Goal: Transaction & Acquisition: Obtain resource

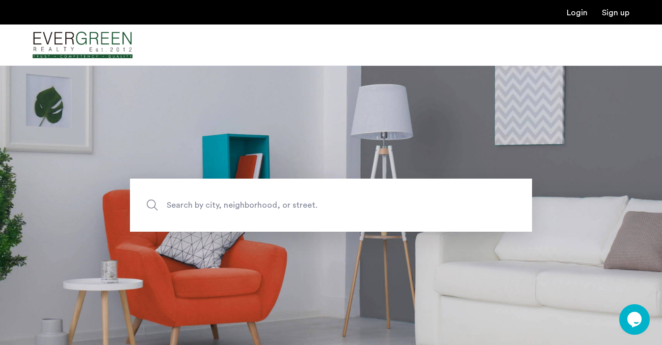
click at [198, 209] on span "Search by city, neighborhood, or street." at bounding box center [307, 205] width 281 height 14
click at [198, 209] on input "Search by city, neighborhood, or street." at bounding box center [331, 204] width 402 height 53
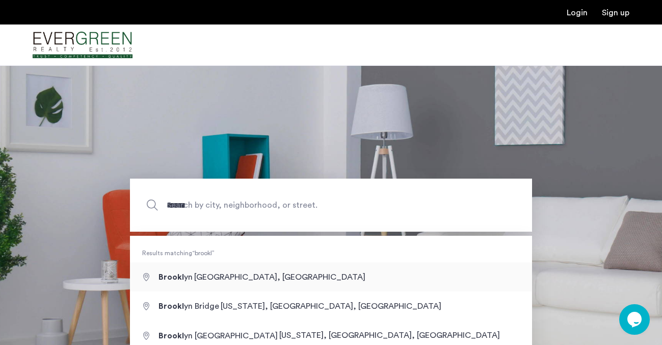
type input "**********"
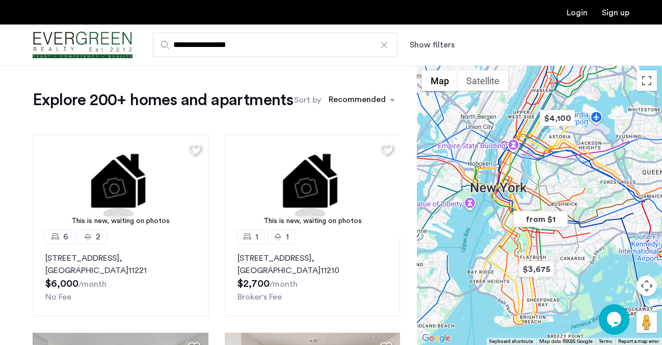
click at [417, 46] on button "Show filters" at bounding box center [432, 45] width 45 height 12
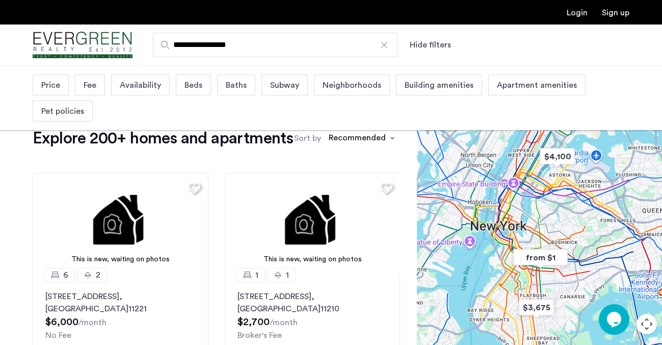
click at [188, 90] on span "Beds" at bounding box center [194, 85] width 18 height 12
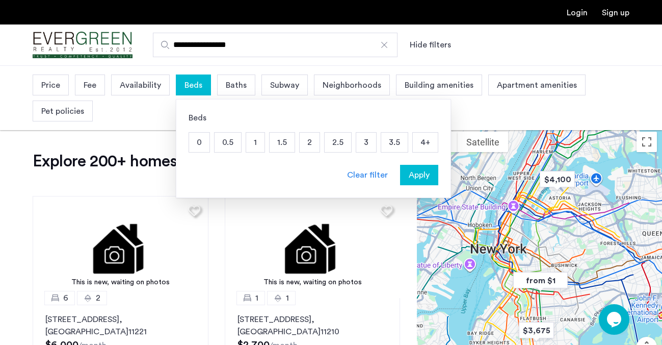
click at [254, 142] on p "1" at bounding box center [255, 142] width 18 height 19
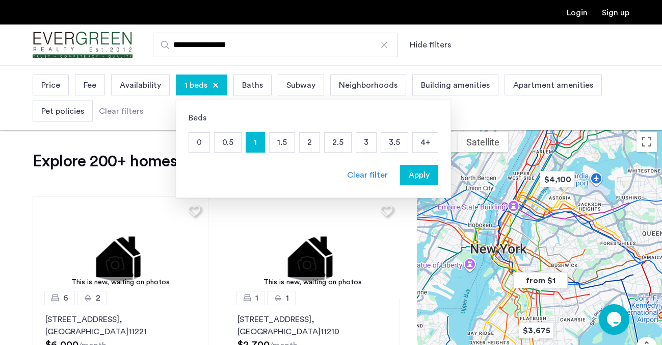
click at [45, 93] on div "Price" at bounding box center [51, 84] width 36 height 21
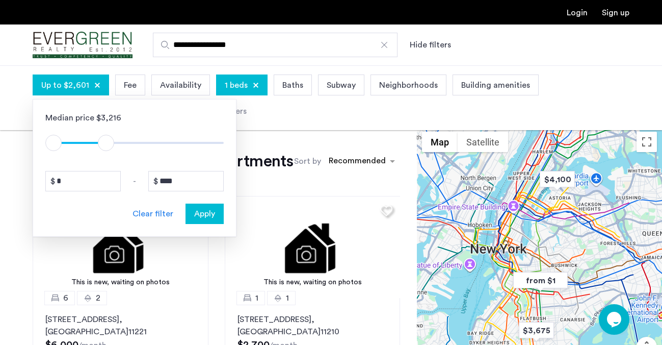
type input "****"
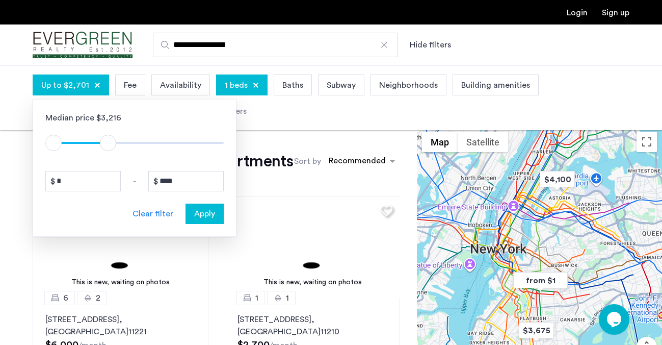
drag, startPoint x: 212, startPoint y: 140, endPoint x: 109, endPoint y: 143, distance: 103.5
click at [109, 143] on span "ngx-slider-max" at bounding box center [108, 143] width 16 height 16
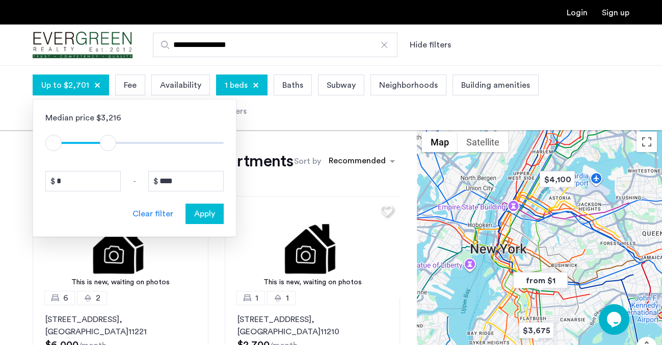
click at [201, 208] on span "Apply" at bounding box center [204, 213] width 21 height 12
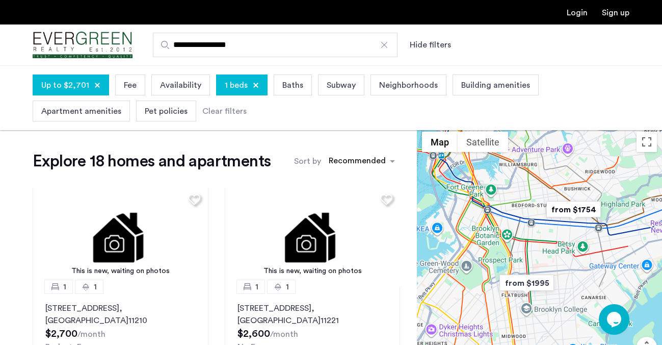
scroll to position [14, 0]
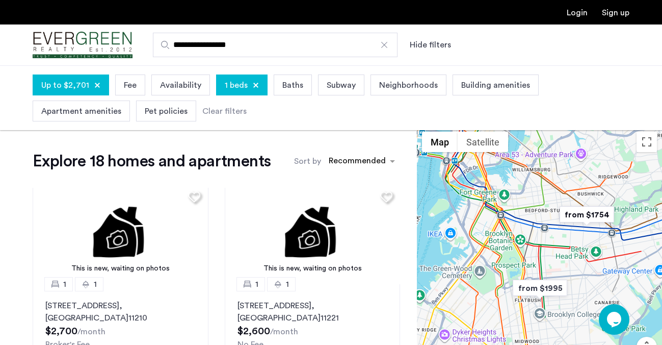
click at [496, 224] on div at bounding box center [539, 265] width 245 height 279
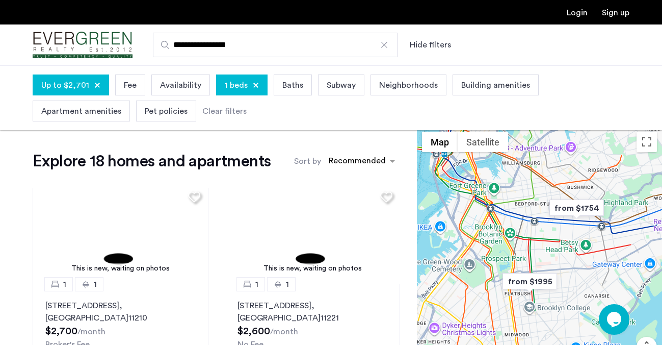
click at [578, 208] on img "from $1754" at bounding box center [576, 207] width 63 height 23
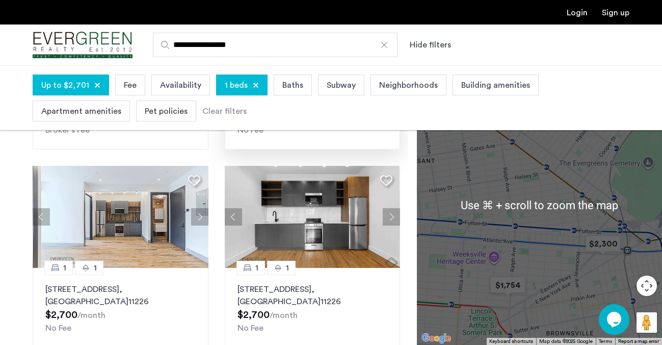
scroll to position [138, 0]
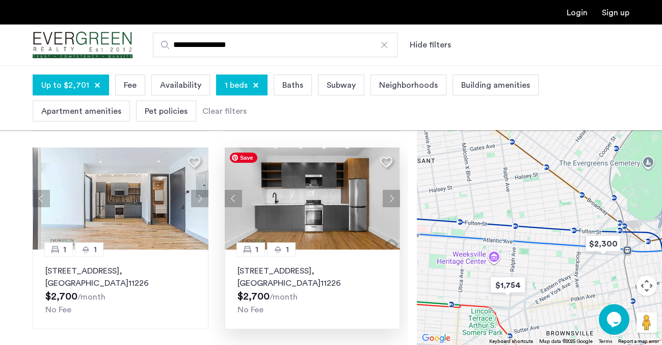
click at [346, 223] on img at bounding box center [313, 198] width 176 height 102
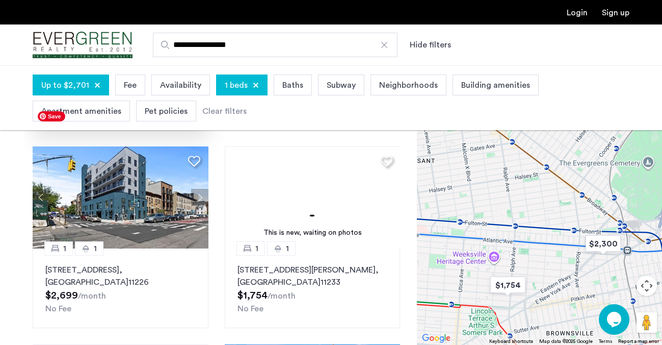
scroll to position [596, 0]
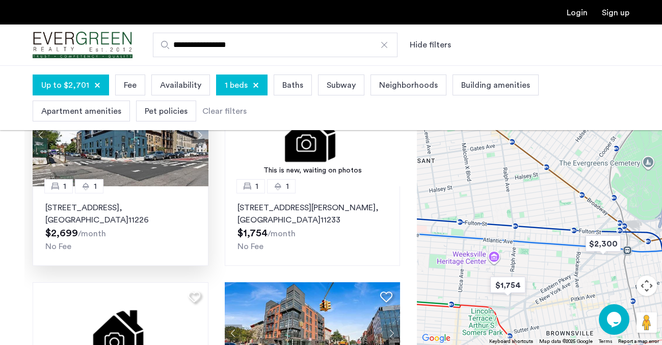
click at [162, 227] on div "2915 Albemarle Road, Unit 3C, Brooklyn , NY 11226 $2,699 /month No Fee" at bounding box center [120, 226] width 150 height 51
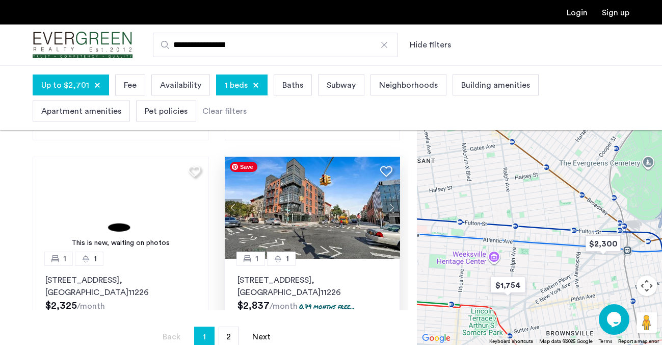
scroll to position [663, 0]
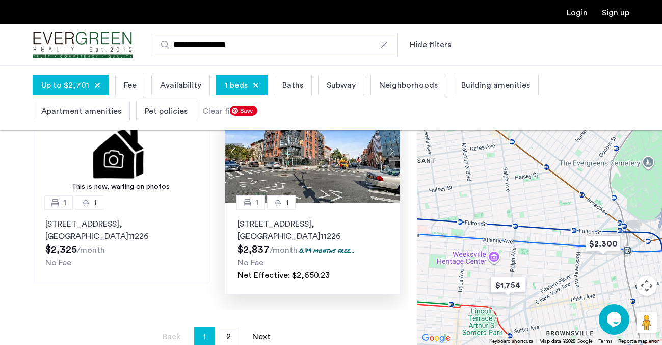
click at [286, 170] on img at bounding box center [313, 151] width 176 height 102
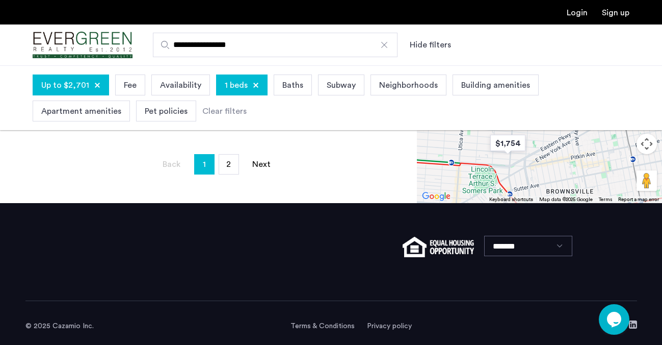
scroll to position [402, 0]
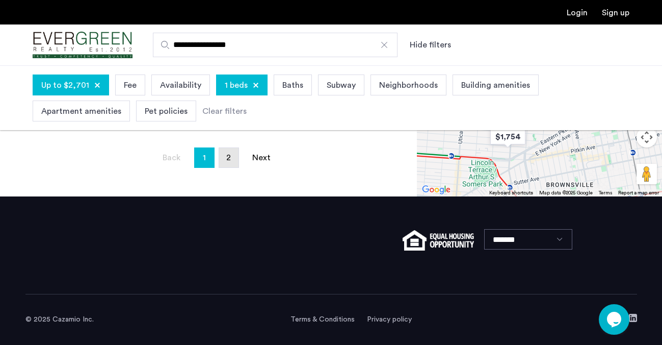
click at [231, 161] on link "page 2" at bounding box center [228, 157] width 19 height 19
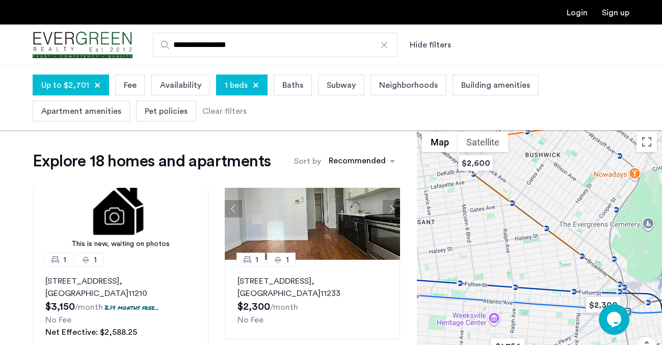
scroll to position [252, 0]
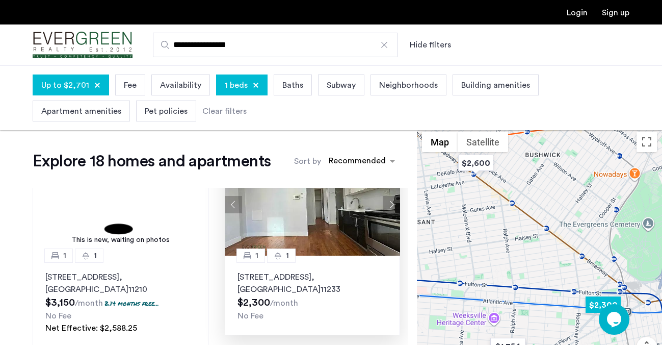
click at [391, 203] on button "Next apartment" at bounding box center [391, 204] width 17 height 17
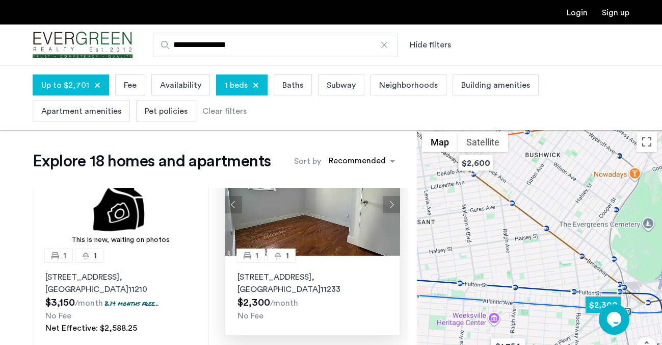
scroll to position [273, 0]
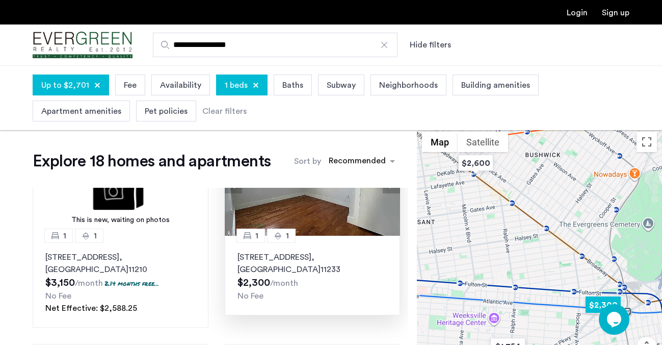
click at [359, 240] on div "1 1 2372 Pacific Street, Unit 1F, Brooklyn , NY 11233 $2,300 /month No Fee" at bounding box center [313, 275] width 176 height 80
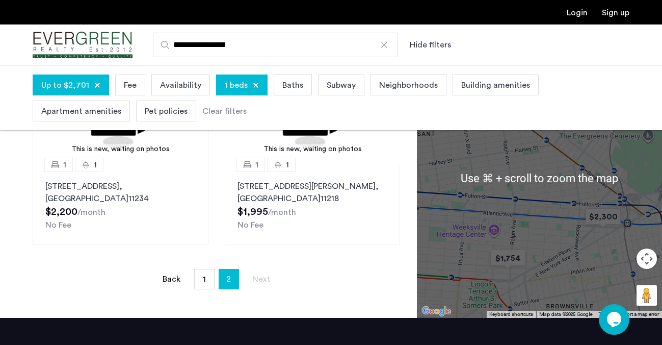
scroll to position [288, 0]
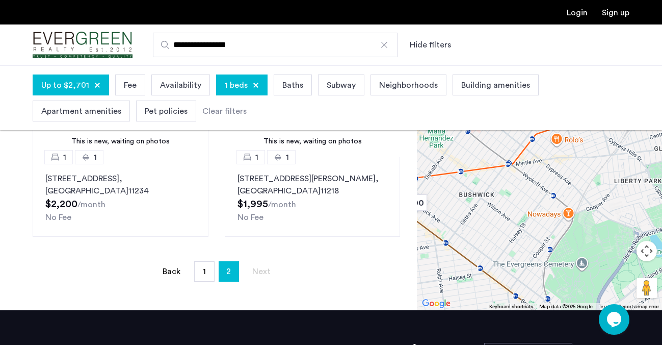
drag, startPoint x: 546, startPoint y: 207, endPoint x: 480, endPoint y: 352, distance: 159.2
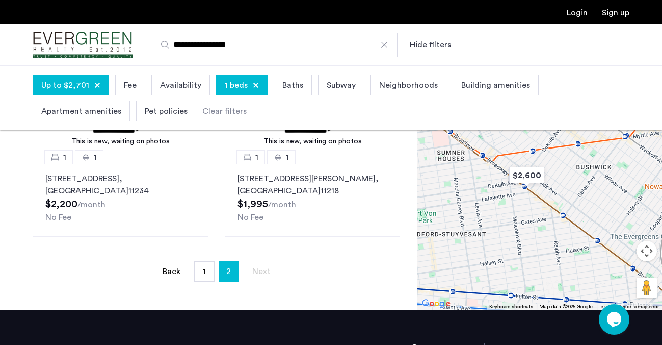
drag, startPoint x: 478, startPoint y: 240, endPoint x: 663, endPoint y: 211, distance: 187.8
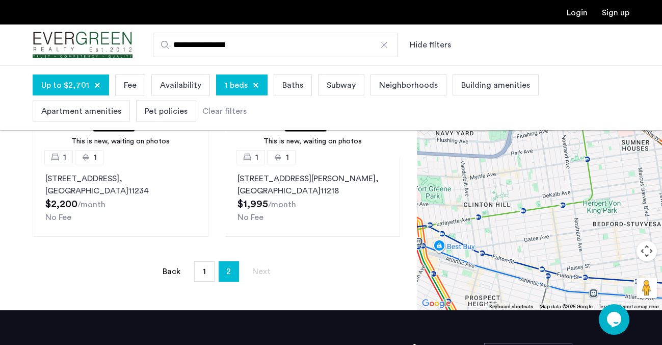
drag, startPoint x: 520, startPoint y: 201, endPoint x: 637, endPoint y: 178, distance: 118.5
click at [637, 178] on div "To navigate, press the arrow keys." at bounding box center [539, 170] width 245 height 279
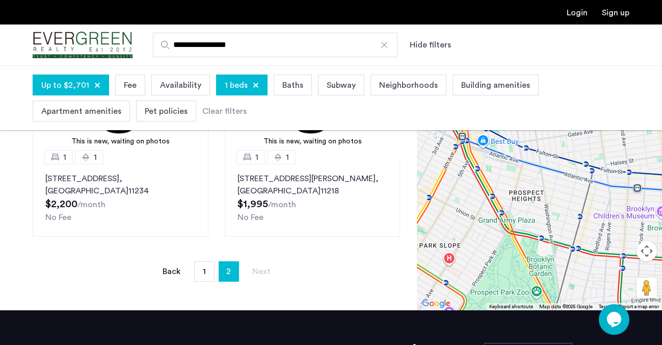
drag, startPoint x: 516, startPoint y: 187, endPoint x: 553, endPoint y: 83, distance: 109.8
click at [553, 83] on app-root "**********" at bounding box center [331, 85] width 662 height 747
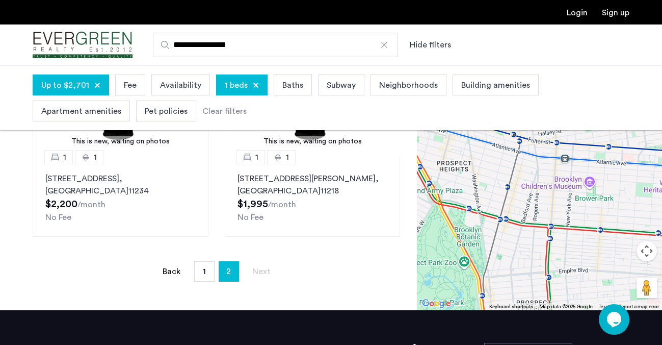
drag, startPoint x: 538, startPoint y: 182, endPoint x: 466, endPoint y: 151, distance: 78.8
click at [466, 151] on div "To navigate, press the arrow keys." at bounding box center [539, 170] width 245 height 279
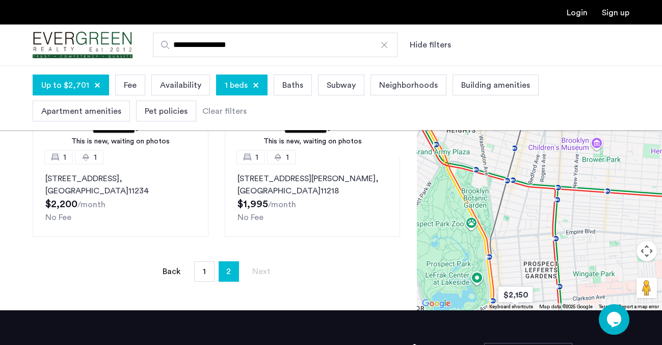
drag, startPoint x: 513, startPoint y: 229, endPoint x: 520, endPoint y: 189, distance: 40.5
click at [520, 189] on div "To navigate, press the arrow keys." at bounding box center [539, 170] width 245 height 279
click at [649, 251] on button "Map camera controls" at bounding box center [647, 251] width 20 height 20
click at [617, 277] on button "Zoom out" at bounding box center [621, 276] width 20 height 20
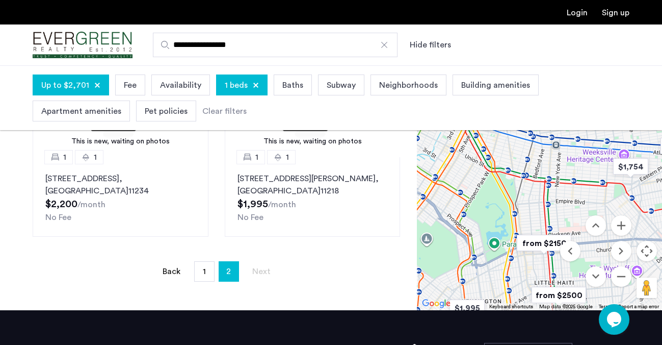
click at [554, 210] on div "To navigate, press the arrow keys." at bounding box center [539, 170] width 245 height 279
click at [531, 248] on img "from $2150" at bounding box center [544, 242] width 63 height 23
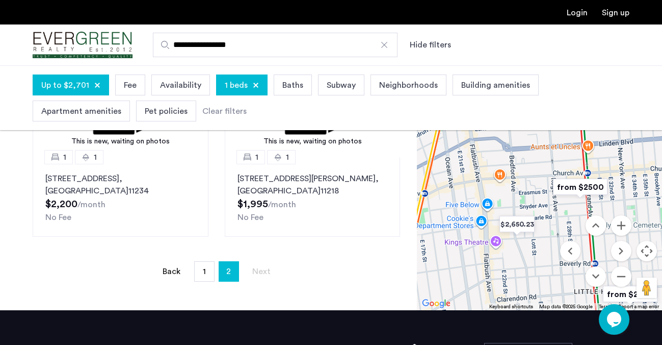
click at [562, 189] on img "from $2500" at bounding box center [580, 186] width 63 height 23
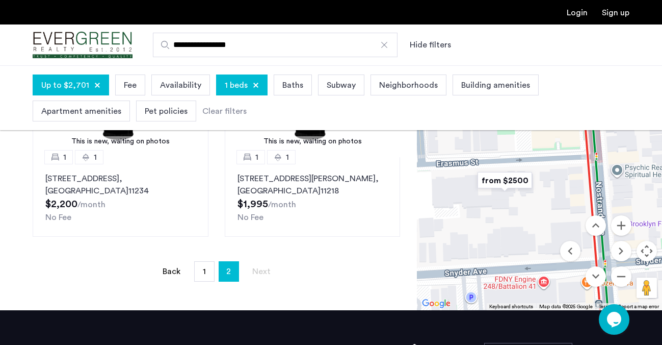
drag, startPoint x: 548, startPoint y: 195, endPoint x: 551, endPoint y: 293, distance: 97.9
click at [551, 293] on div "To navigate, press the arrow keys." at bounding box center [539, 170] width 245 height 279
click at [520, 179] on img "from $2500" at bounding box center [505, 180] width 63 height 23
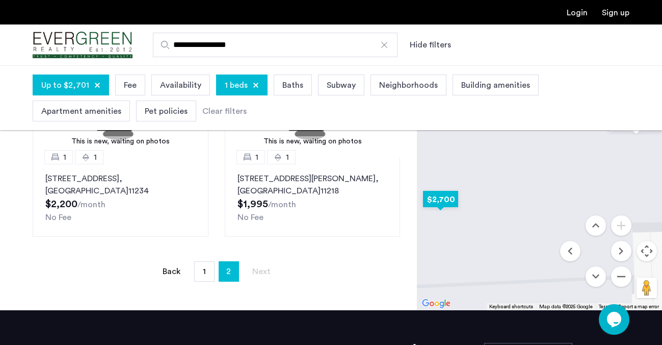
click at [441, 196] on img "$2,700" at bounding box center [440, 199] width 43 height 23
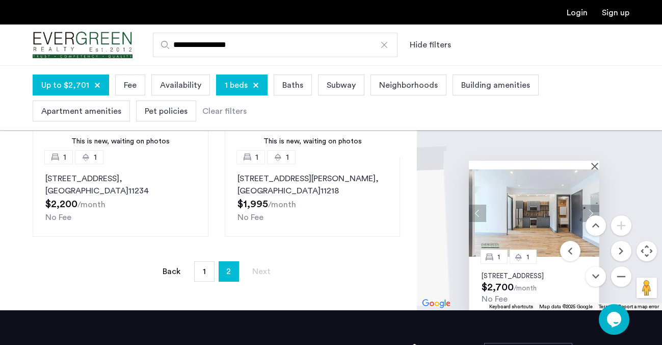
drag, startPoint x: 460, startPoint y: 205, endPoint x: 454, endPoint y: 261, distance: 56.9
click at [454, 261] on div "1 1 156 Erasmus Street, Unit 1B, Brooklyn, NY 11226 $2,700 /month No Fee" at bounding box center [539, 170] width 245 height 279
click at [622, 275] on button "Zoom out" at bounding box center [621, 276] width 20 height 20
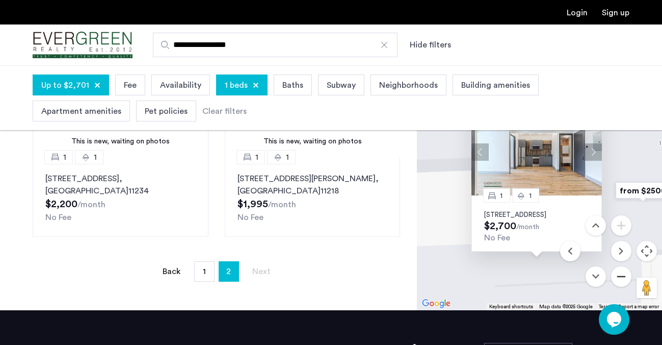
click at [622, 275] on button "Zoom out" at bounding box center [621, 276] width 20 height 20
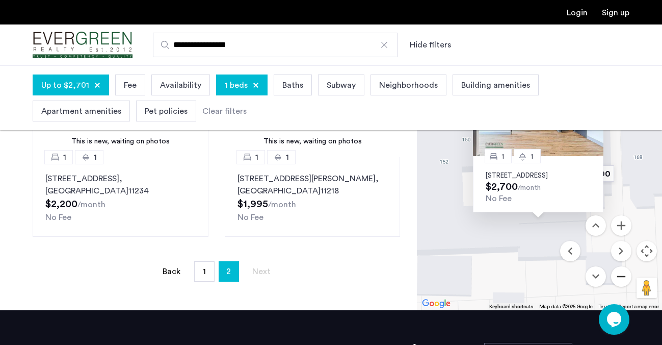
click at [622, 275] on button "Zoom out" at bounding box center [621, 276] width 20 height 20
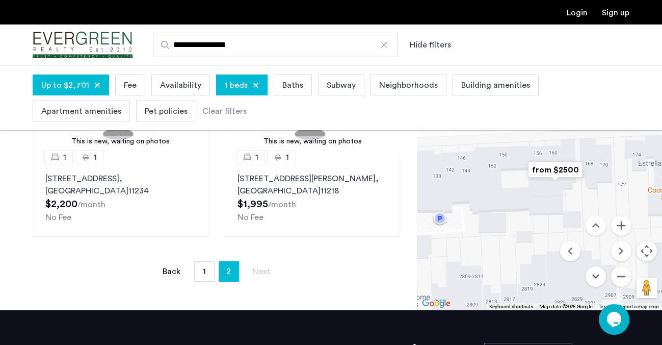
click at [563, 170] on img "from $2500" at bounding box center [555, 169] width 63 height 23
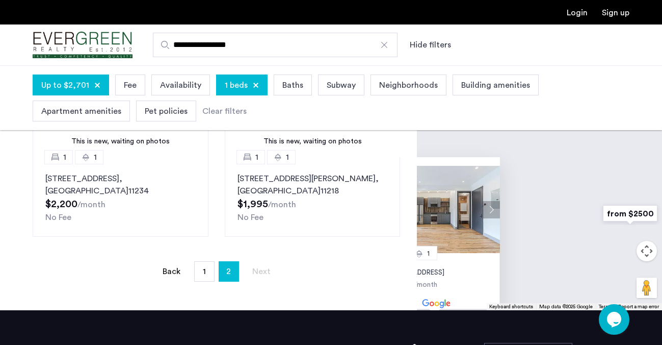
drag, startPoint x: 600, startPoint y: 156, endPoint x: 516, endPoint y: 203, distance: 96.0
click at [516, 203] on div "1 1 156 Erasmus Street, Unit 1B, Brooklyn, NY 11226 $2,700 /month No Fee" at bounding box center [539, 170] width 245 height 279
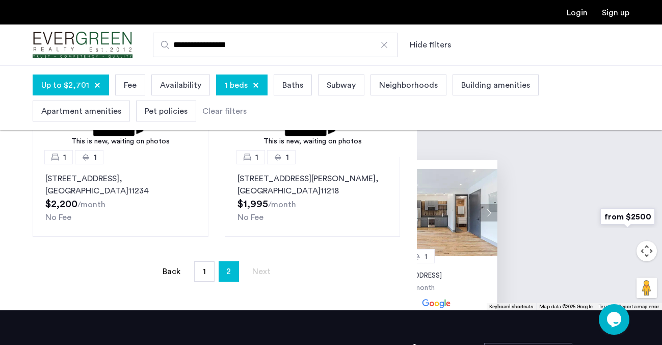
click at [613, 212] on img "from $2500" at bounding box center [627, 216] width 63 height 23
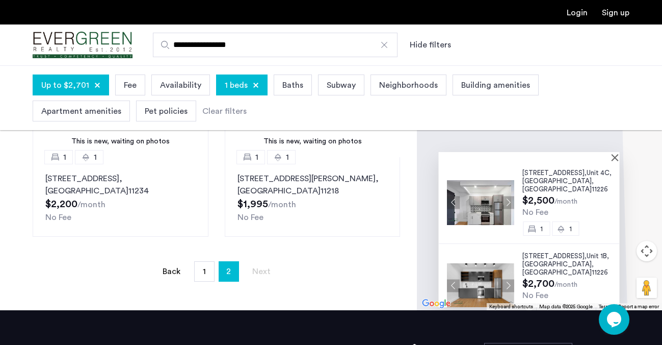
drag, startPoint x: 546, startPoint y: 256, endPoint x: 533, endPoint y: 329, distance: 74.1
click at [533, 329] on app-root "**********" at bounding box center [331, 85] width 662 height 747
click at [507, 196] on button "Next apartment" at bounding box center [507, 202] width 13 height 13
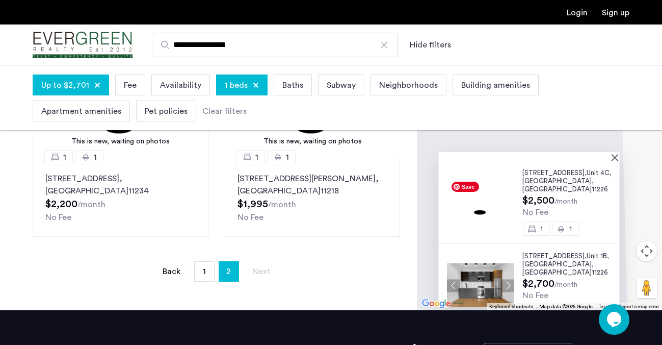
click at [507, 196] on img at bounding box center [479, 202] width 67 height 45
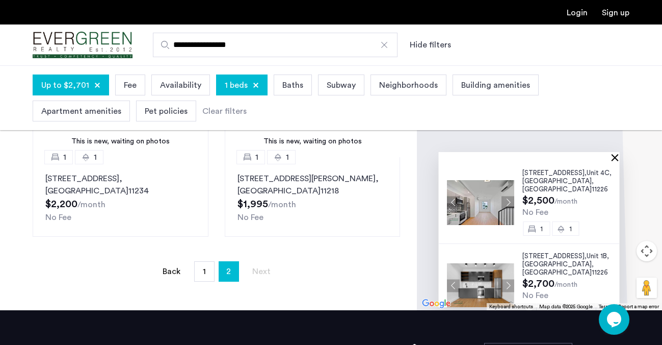
click at [615, 158] on button "Close" at bounding box center [616, 156] width 7 height 7
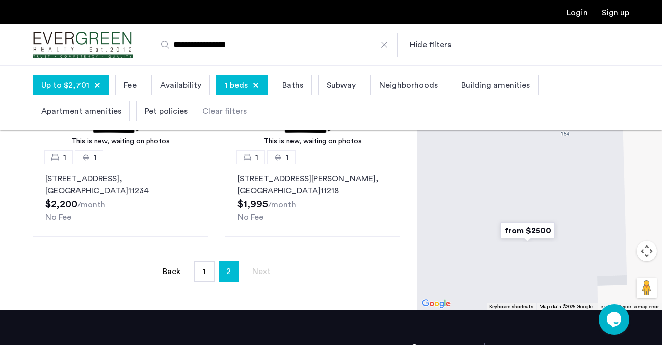
drag, startPoint x: 587, startPoint y: 264, endPoint x: 586, endPoint y: 207, distance: 56.6
click at [586, 207] on div at bounding box center [539, 170] width 245 height 279
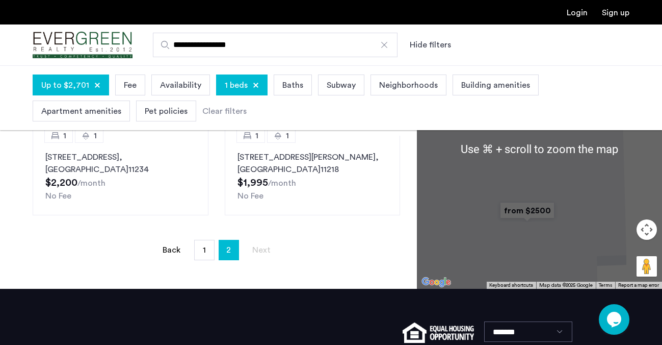
scroll to position [317, 0]
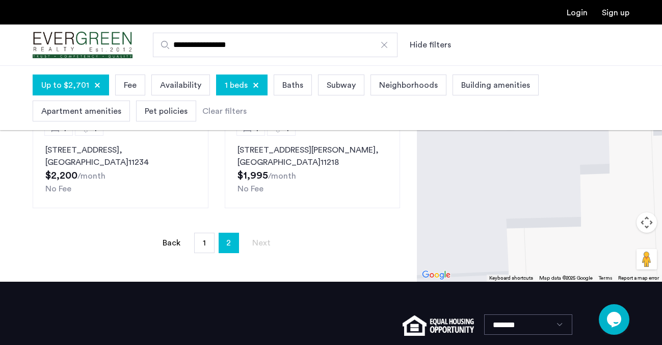
drag, startPoint x: 578, startPoint y: 266, endPoint x: 562, endPoint y: 181, distance: 86.8
click at [562, 181] on div at bounding box center [539, 141] width 245 height 279
click at [641, 220] on button "Map camera controls" at bounding box center [647, 222] width 20 height 20
click at [620, 249] on button "Zoom out" at bounding box center [621, 248] width 20 height 20
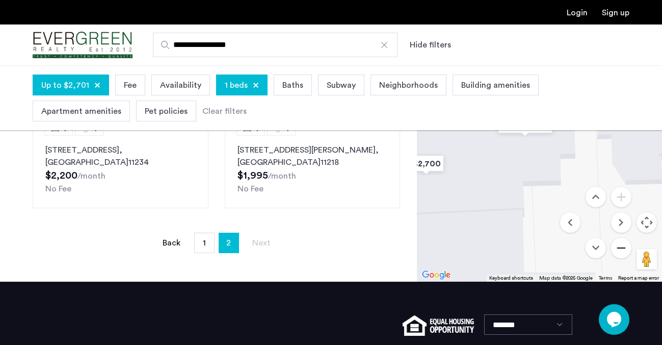
click at [620, 249] on button "Zoom out" at bounding box center [621, 248] width 20 height 20
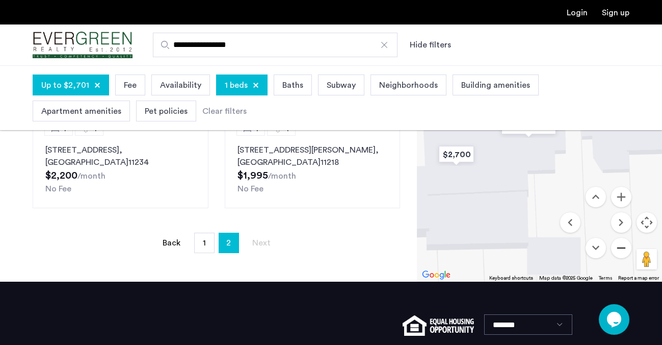
click at [620, 249] on button "Zoom out" at bounding box center [621, 248] width 20 height 20
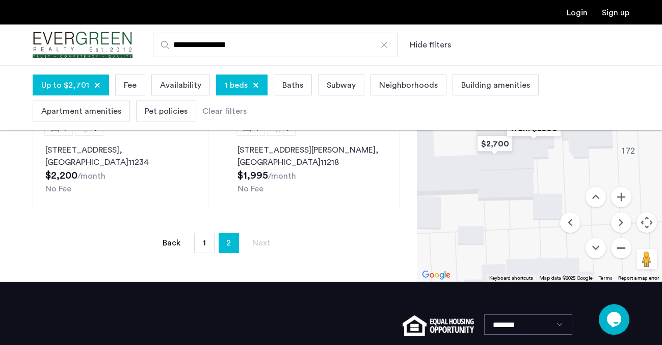
click at [620, 249] on button "Zoom out" at bounding box center [621, 248] width 20 height 20
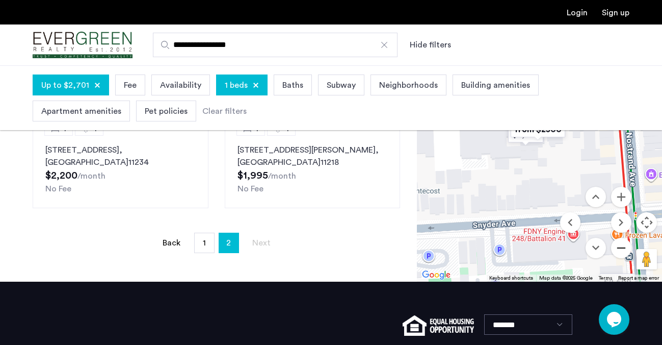
click at [620, 249] on button "Zoom out" at bounding box center [621, 248] width 20 height 20
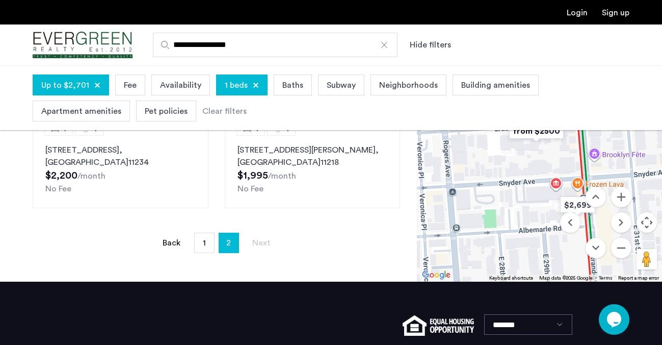
click at [553, 264] on div at bounding box center [539, 141] width 245 height 279
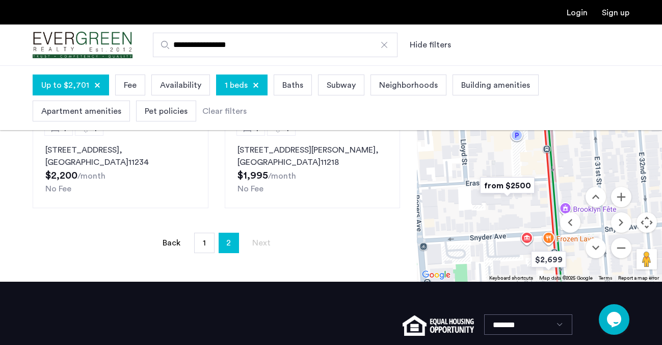
drag, startPoint x: 543, startPoint y: 209, endPoint x: 512, endPoint y: 266, distance: 63.9
click at [512, 266] on div at bounding box center [539, 141] width 245 height 279
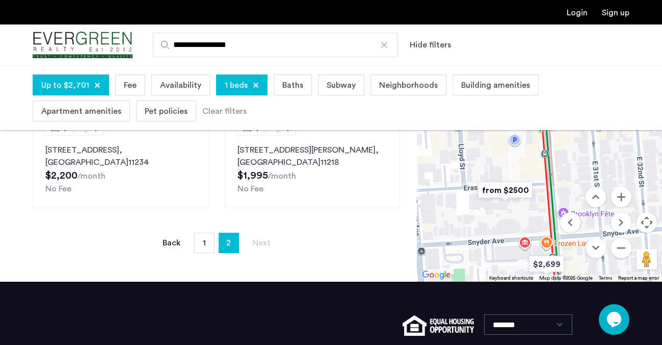
click at [645, 225] on button "Map camera controls" at bounding box center [647, 222] width 20 height 20
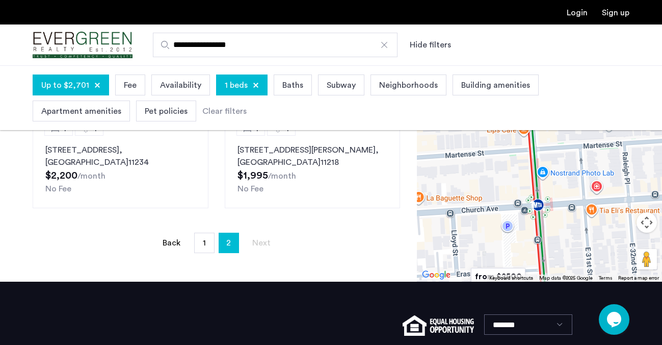
drag, startPoint x: 561, startPoint y: 156, endPoint x: 554, endPoint y: 246, distance: 89.9
click at [554, 246] on div at bounding box center [539, 141] width 245 height 279
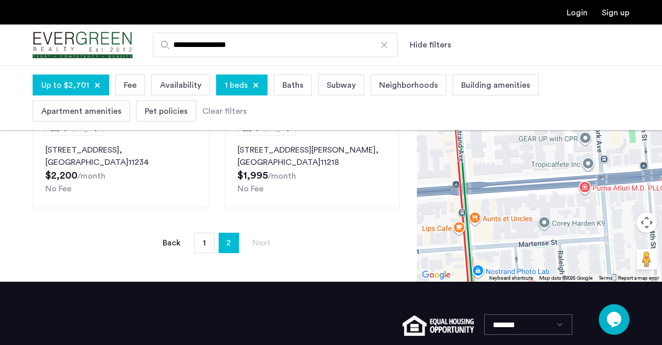
drag, startPoint x: 576, startPoint y: 177, endPoint x: 480, endPoint y: 298, distance: 154.8
click at [480, 298] on app-root "**********" at bounding box center [331, 56] width 662 height 747
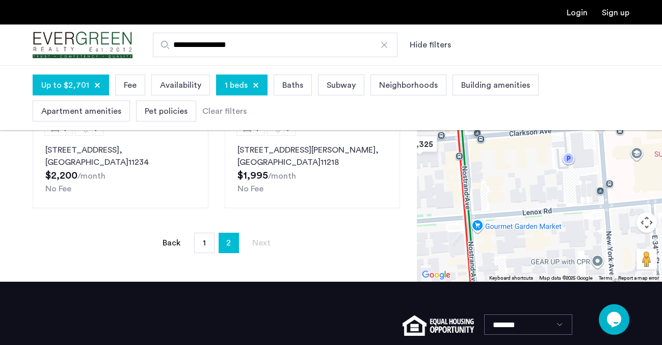
drag, startPoint x: 484, startPoint y: 207, endPoint x: 524, endPoint y: 311, distance: 111.0
click at [524, 311] on app-root "**********" at bounding box center [331, 56] width 662 height 747
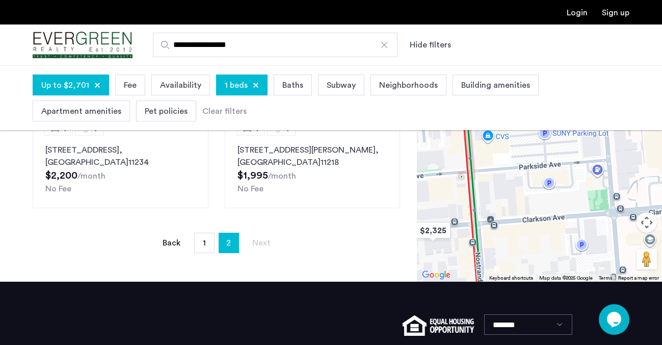
drag, startPoint x: 518, startPoint y: 180, endPoint x: 532, endPoint y: 250, distance: 71.1
click at [532, 250] on div at bounding box center [539, 141] width 245 height 279
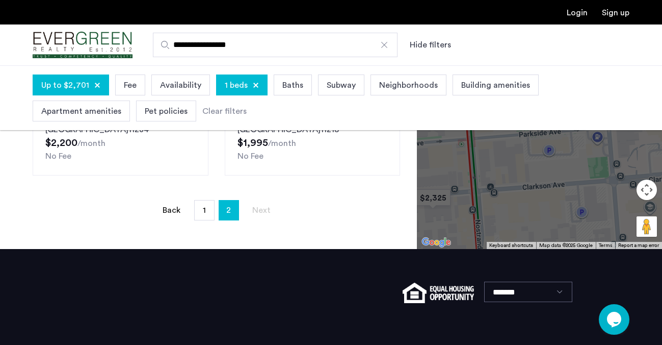
scroll to position [356, 0]
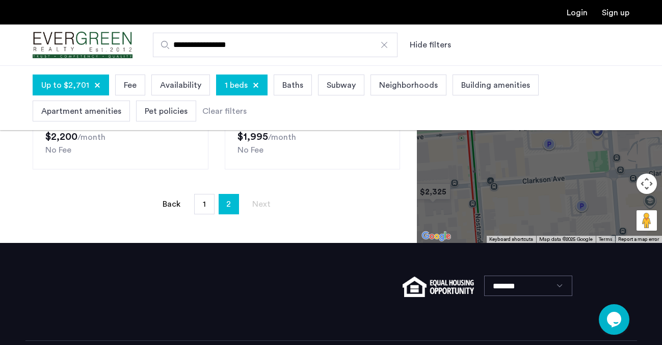
click at [645, 186] on button "Map camera controls" at bounding box center [647, 183] width 20 height 20
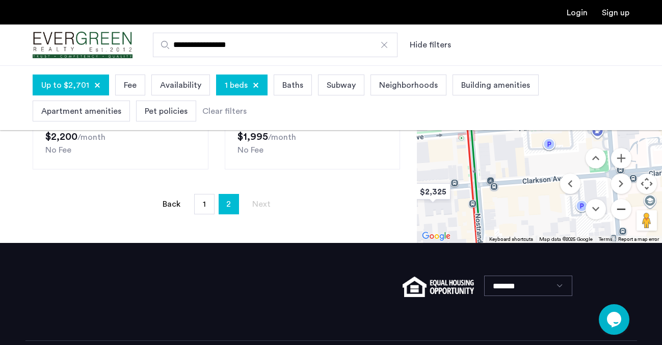
click at [622, 206] on button "Zoom out" at bounding box center [621, 209] width 20 height 20
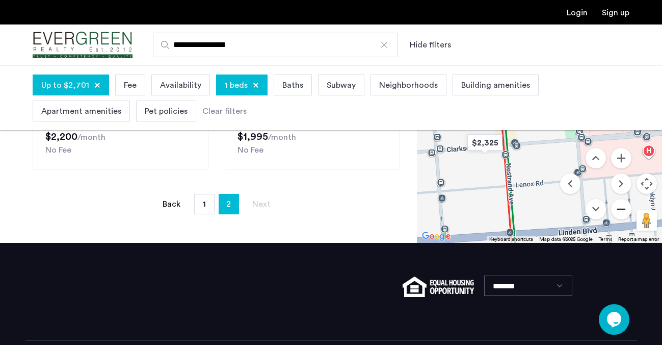
click at [622, 206] on button "Zoom out" at bounding box center [621, 209] width 20 height 20
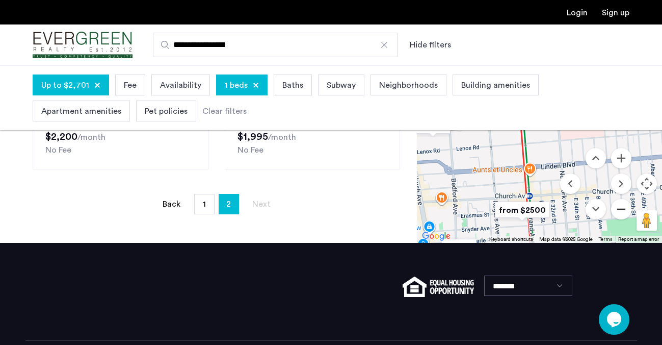
click at [622, 206] on button "Zoom out" at bounding box center [621, 209] width 20 height 20
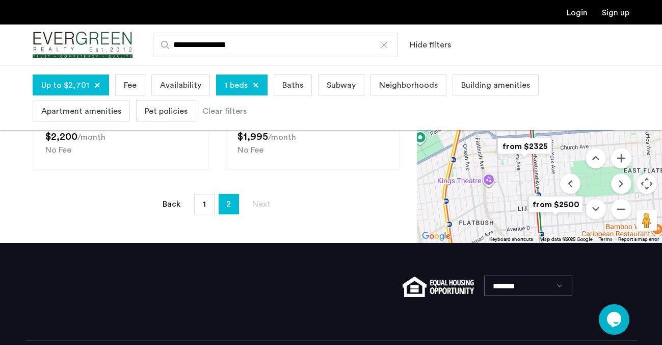
click at [649, 182] on button "Map camera controls" at bounding box center [647, 183] width 20 height 20
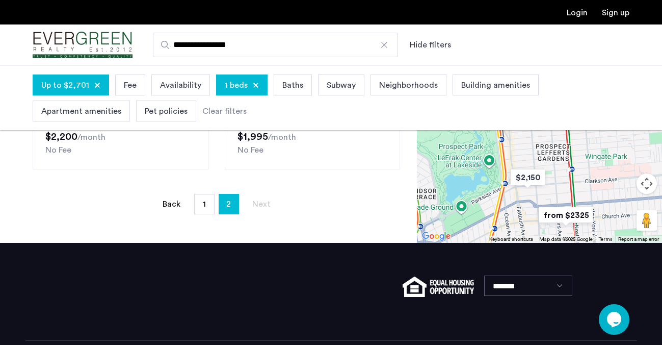
drag, startPoint x: 589, startPoint y: 159, endPoint x: 632, endPoint y: 228, distance: 81.6
click at [632, 228] on div at bounding box center [539, 102] width 245 height 279
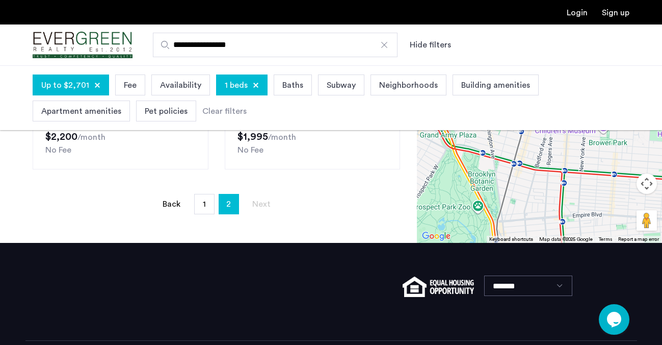
drag, startPoint x: 594, startPoint y: 138, endPoint x: 588, endPoint y: 241, distance: 102.6
click at [588, 241] on div "$2,600 $1,754 $2,300 $2,200 $1,995 $2,150 from $2,588.25 from $2325 from $2500 …" at bounding box center [539, 102] width 245 height 279
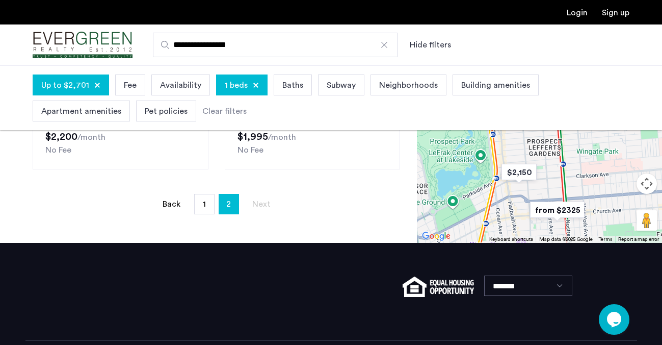
drag, startPoint x: 588, startPoint y: 172, endPoint x: 588, endPoint y: 64, distance: 108.1
click at [588, 64] on app-root "**********" at bounding box center [331, 17] width 662 height 747
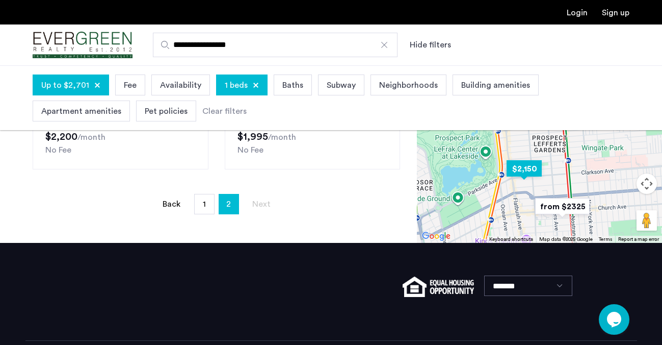
click at [528, 168] on img "$2,150" at bounding box center [524, 168] width 43 height 23
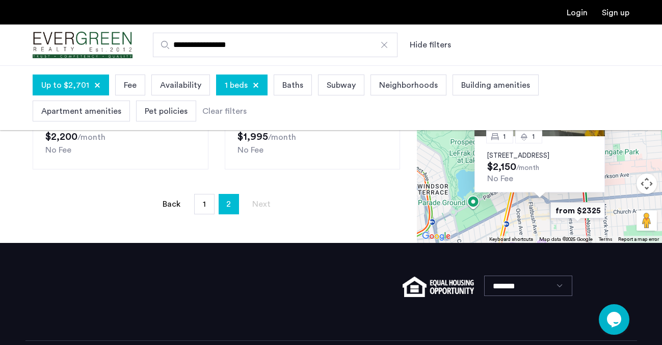
click at [539, 151] on p "60 Clarkson Avenue, Unit 4D, Brooklyn, NY 11226" at bounding box center [539, 155] width 105 height 8
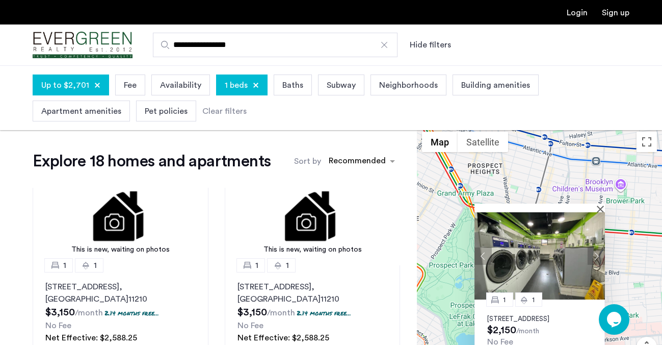
scroll to position [0, 0]
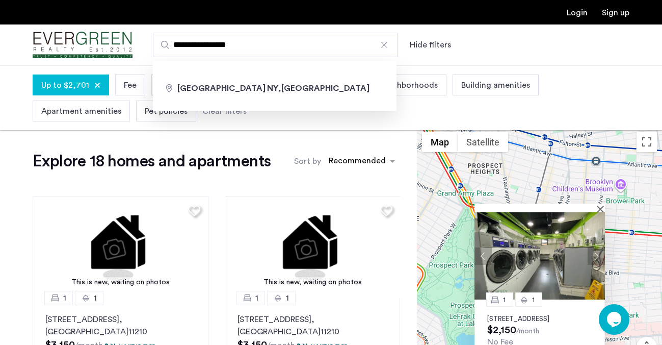
drag, startPoint x: 208, startPoint y: 46, endPoint x: 142, endPoint y: 36, distance: 67.0
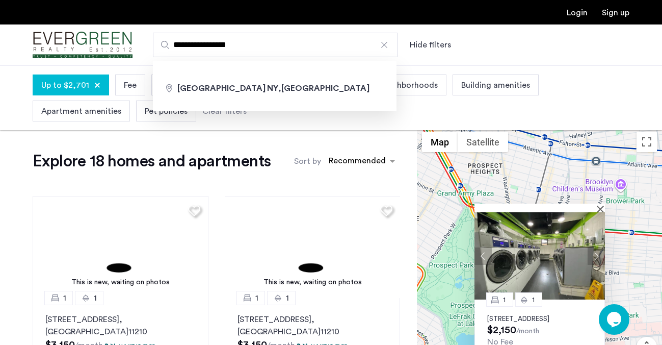
click at [142, 36] on div "**********" at bounding box center [381, 45] width 497 height 24
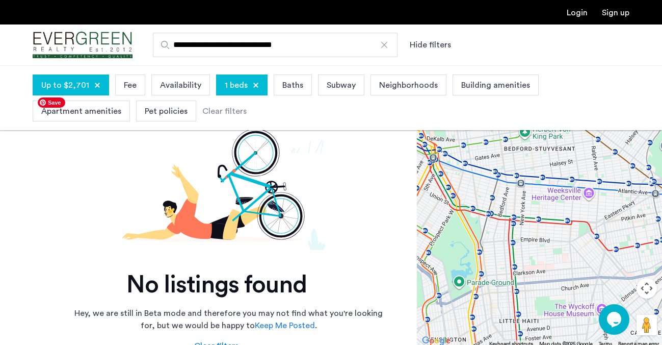
scroll to position [45, 0]
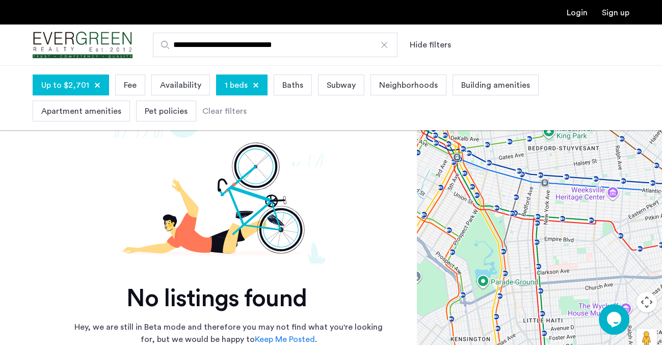
drag, startPoint x: 460, startPoint y: 239, endPoint x: 494, endPoint y: 215, distance: 42.1
click at [494, 215] on div at bounding box center [539, 221] width 245 height 279
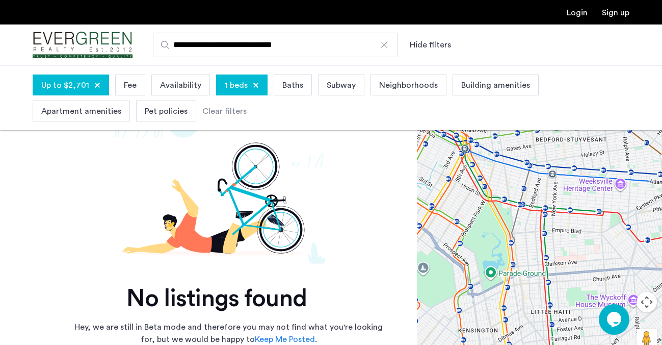
scroll to position [37, 0]
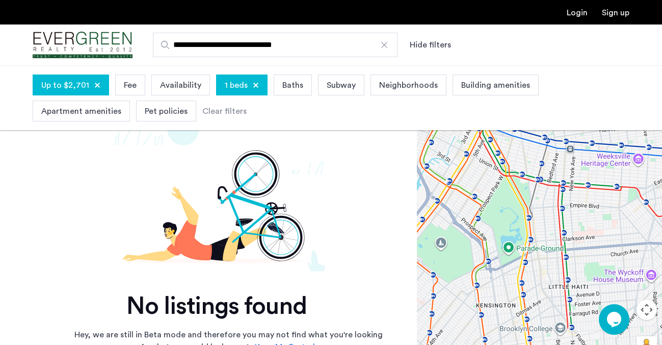
drag, startPoint x: 518, startPoint y: 236, endPoint x: 537, endPoint y: 201, distance: 39.9
click at [537, 201] on div at bounding box center [539, 228] width 245 height 279
drag, startPoint x: 228, startPoint y: 44, endPoint x: 138, endPoint y: 41, distance: 90.3
click at [138, 41] on div "**********" at bounding box center [381, 45] width 497 height 24
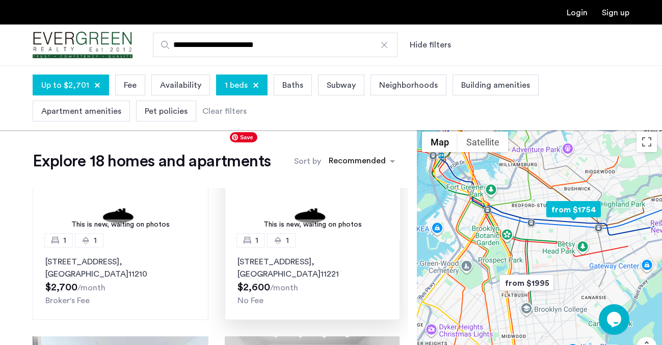
scroll to position [50, 0]
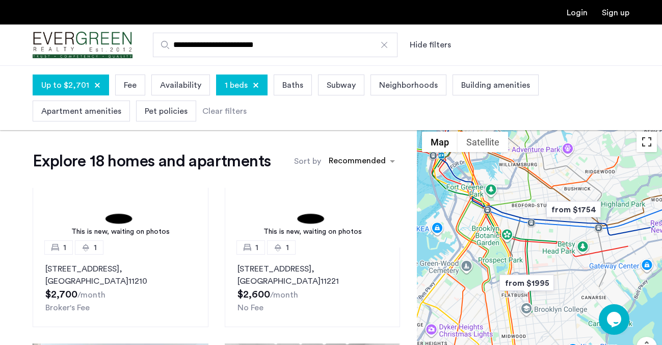
type input "**********"
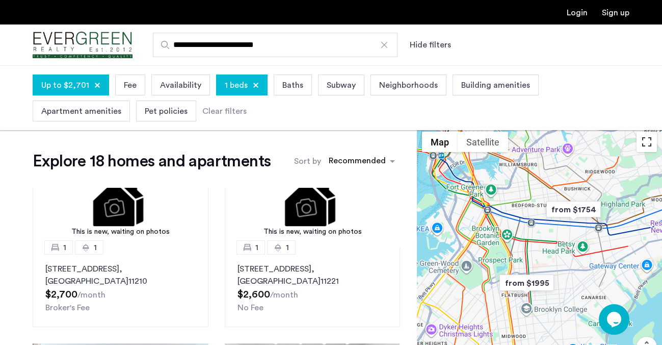
click at [648, 145] on button "Toggle fullscreen view" at bounding box center [647, 141] width 20 height 20
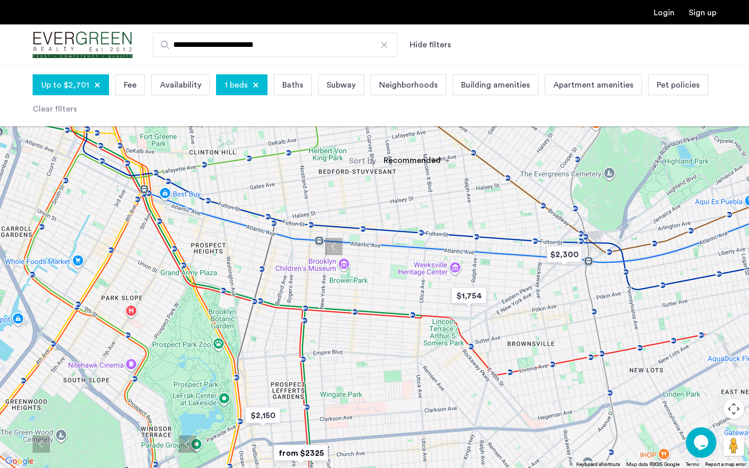
drag, startPoint x: 345, startPoint y: 100, endPoint x: 410, endPoint y: 149, distance: 81.9
click at [410, 149] on div at bounding box center [374, 234] width 749 height 468
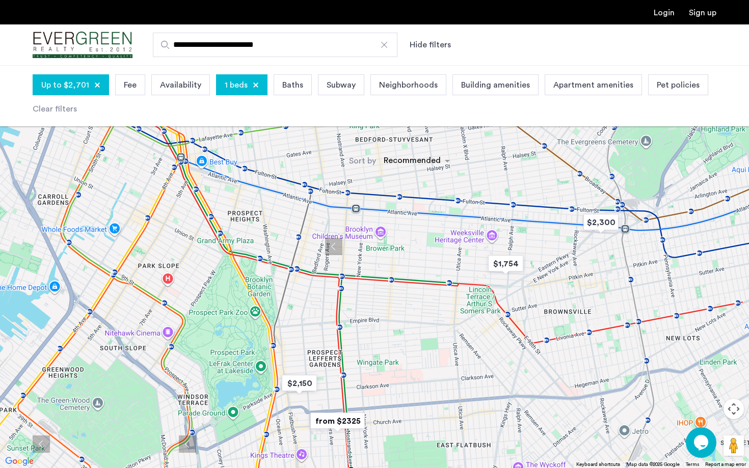
drag, startPoint x: 399, startPoint y: 308, endPoint x: 436, endPoint y: 275, distance: 49.8
click at [436, 275] on div at bounding box center [374, 234] width 749 height 468
click at [296, 344] on img "$2,150" at bounding box center [299, 383] width 43 height 23
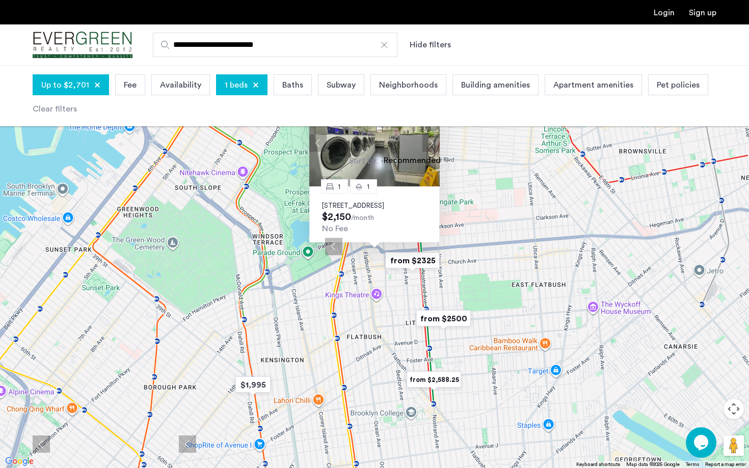
click at [397, 202] on p "60 Clarkson Avenue, Unit 4D, Brooklyn, NY 11226" at bounding box center [374, 206] width 105 height 8
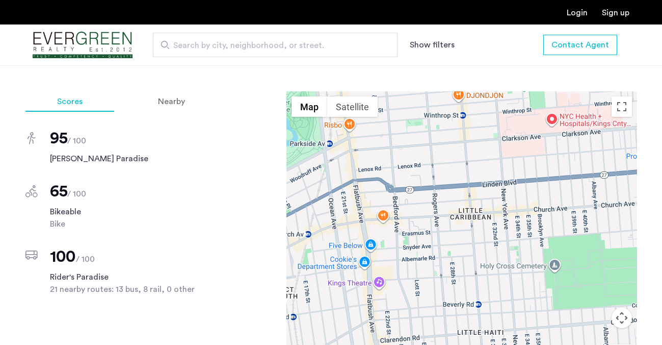
scroll to position [727, 0]
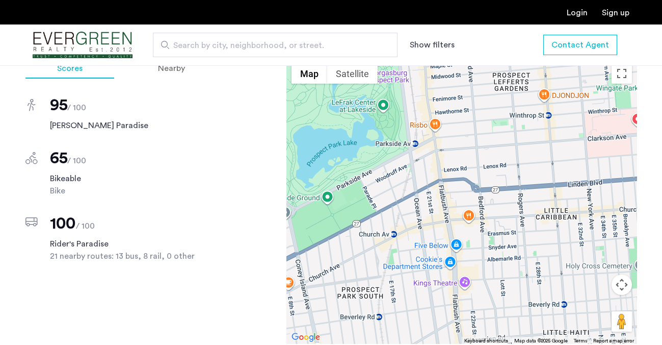
drag, startPoint x: 338, startPoint y: 205, endPoint x: 425, endPoint y: 239, distance: 93.1
click at [425, 239] on div at bounding box center [461, 200] width 351 height 285
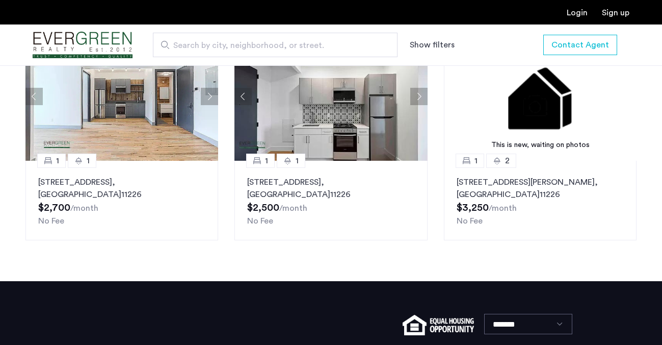
scroll to position [1150, 0]
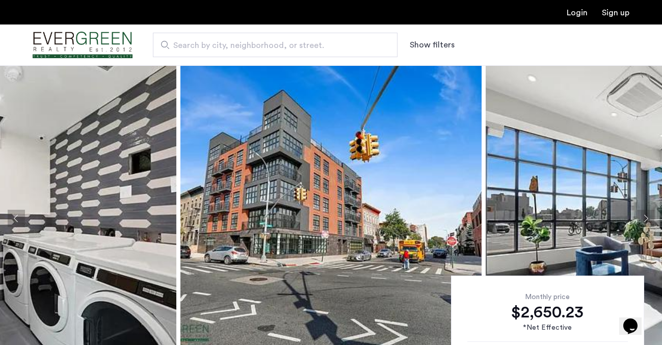
click at [651, 217] on button "Next apartment" at bounding box center [645, 217] width 17 height 17
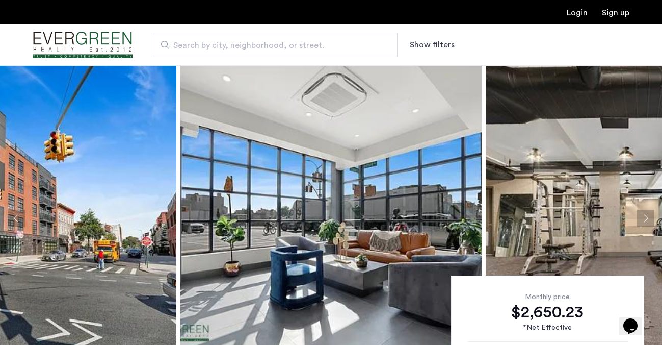
click at [651, 217] on button "Next apartment" at bounding box center [645, 217] width 17 height 17
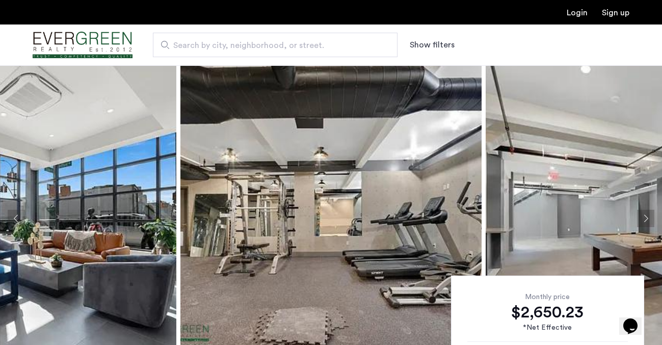
click at [651, 217] on button "Next apartment" at bounding box center [645, 217] width 17 height 17
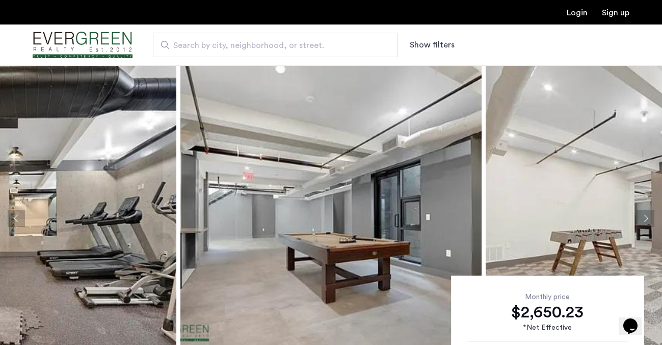
click at [651, 217] on button "Next apartment" at bounding box center [645, 217] width 17 height 17
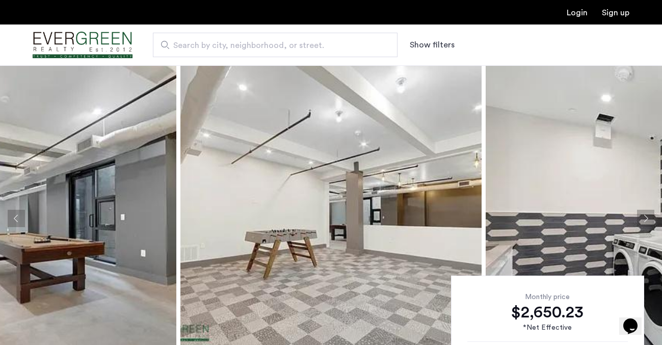
click at [651, 217] on button "Next apartment" at bounding box center [645, 217] width 17 height 17
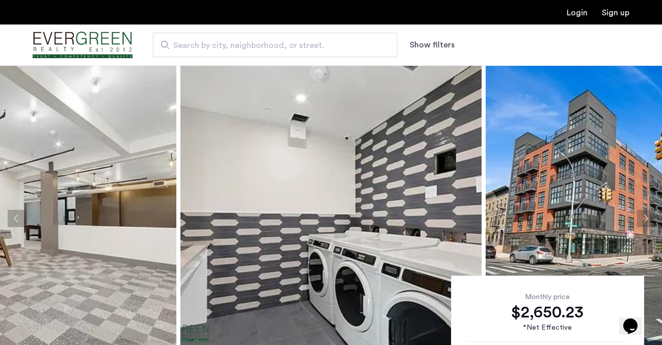
click at [651, 217] on button "Next apartment" at bounding box center [645, 217] width 17 height 17
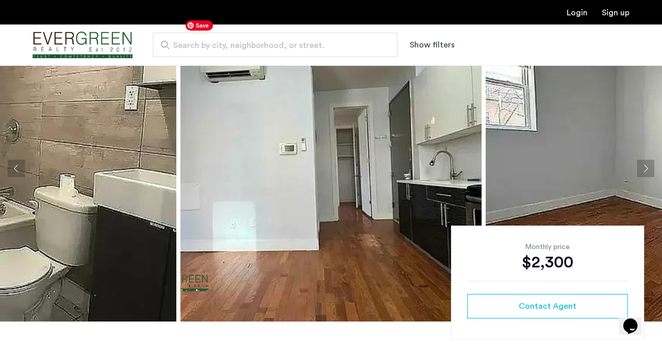
scroll to position [18, 0]
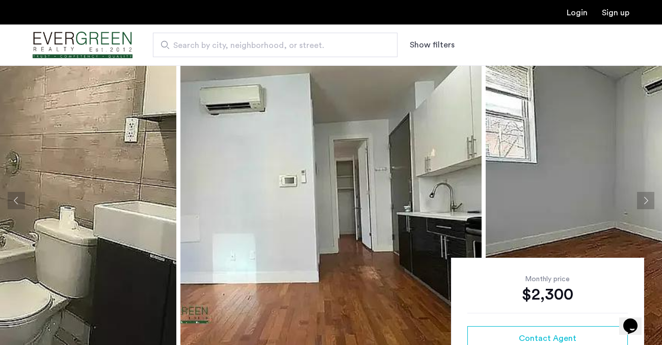
click at [647, 199] on button "Next apartment" at bounding box center [645, 200] width 17 height 17
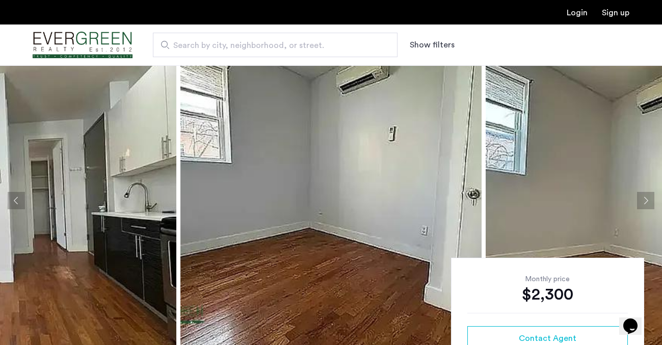
click at [647, 199] on button "Next apartment" at bounding box center [645, 200] width 17 height 17
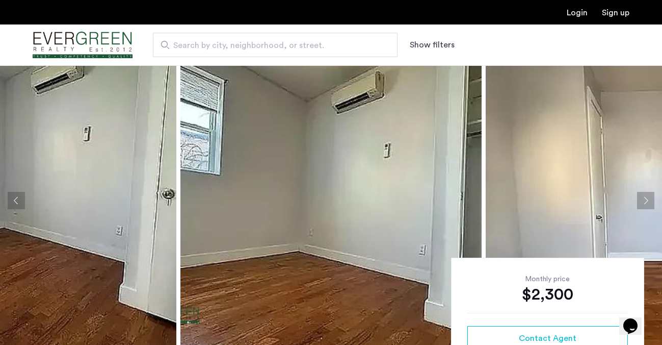
click at [647, 199] on button "Next apartment" at bounding box center [645, 200] width 17 height 17
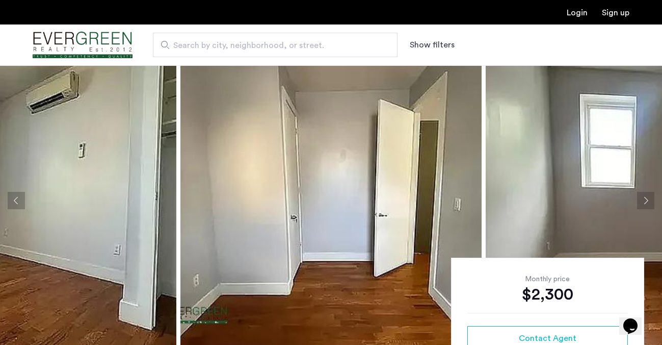
click at [647, 199] on button "Next apartment" at bounding box center [645, 200] width 17 height 17
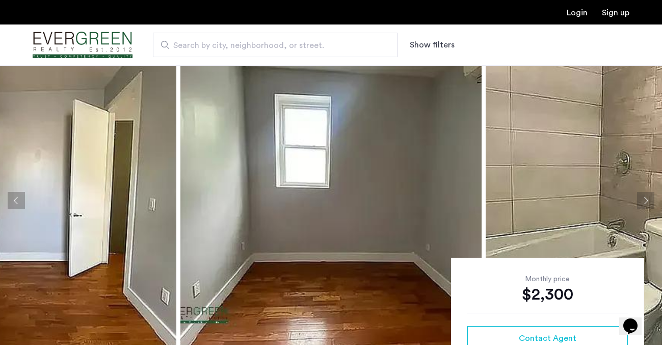
click at [647, 199] on button "Next apartment" at bounding box center [645, 200] width 17 height 17
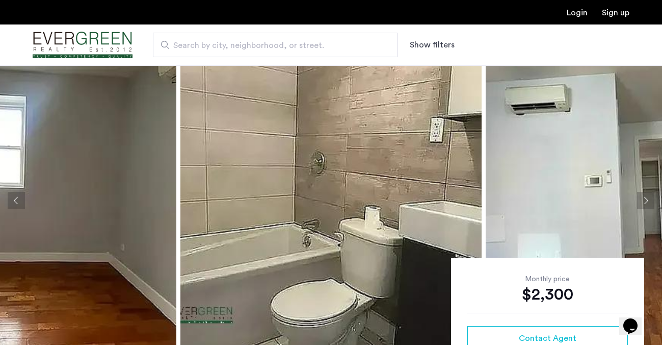
click at [647, 199] on button "Next apartment" at bounding box center [645, 200] width 17 height 17
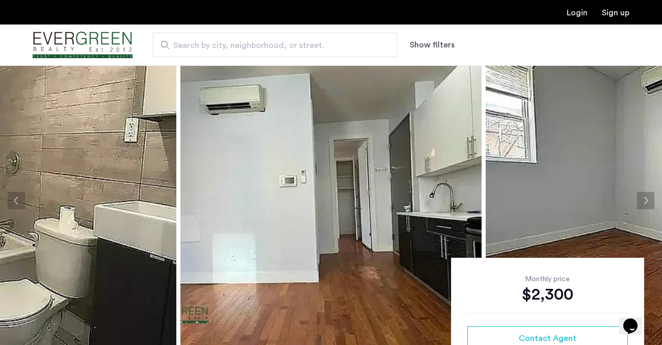
click at [647, 199] on button "Next apartment" at bounding box center [645, 200] width 17 height 17
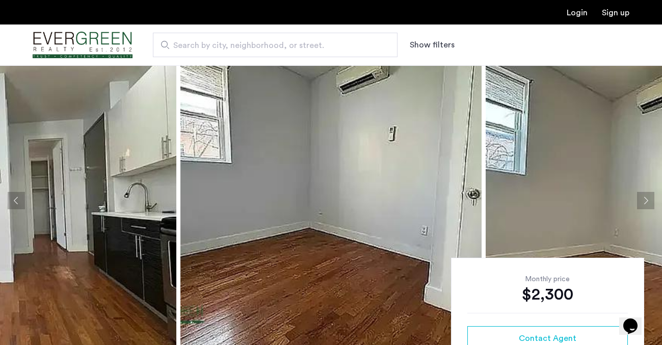
click at [647, 199] on button "Next apartment" at bounding box center [645, 200] width 17 height 17
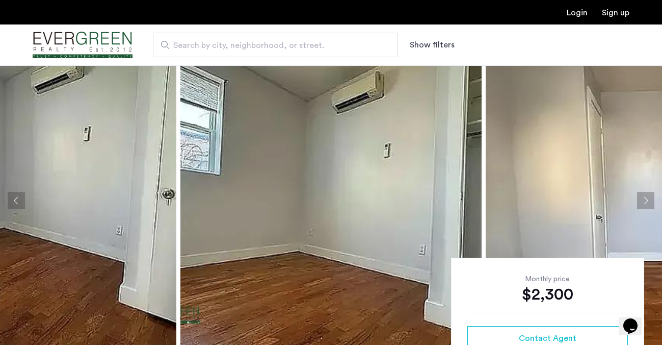
click at [647, 199] on button "Next apartment" at bounding box center [645, 200] width 17 height 17
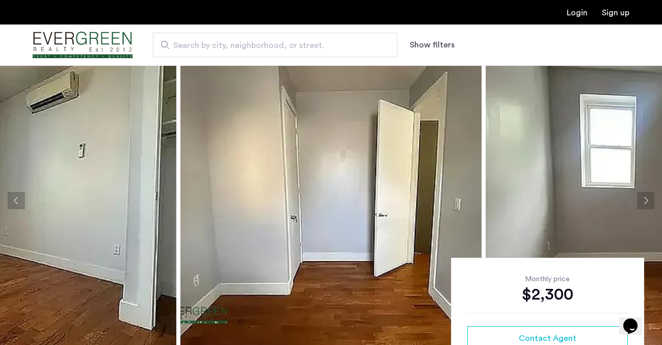
click at [647, 199] on button "Next apartment" at bounding box center [645, 200] width 17 height 17
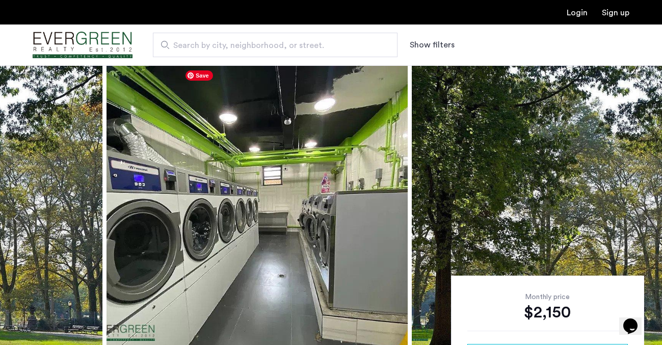
drag, startPoint x: 403, startPoint y: 148, endPoint x: 329, endPoint y: 148, distance: 73.9
click at [329, 148] on img at bounding box center [257, 218] width 301 height 306
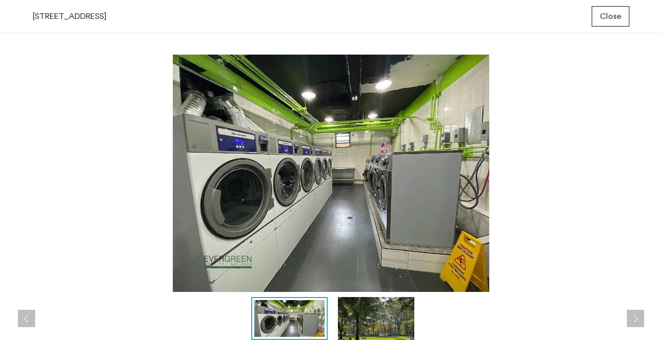
click at [617, 17] on span "Close" at bounding box center [610, 16] width 21 height 12
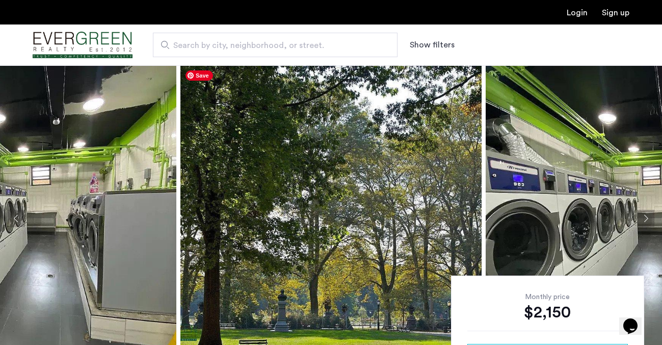
scroll to position [46, 0]
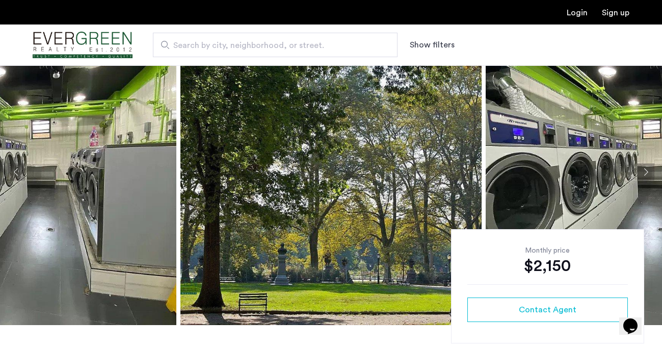
click at [132, 168] on img at bounding box center [25, 172] width 301 height 306
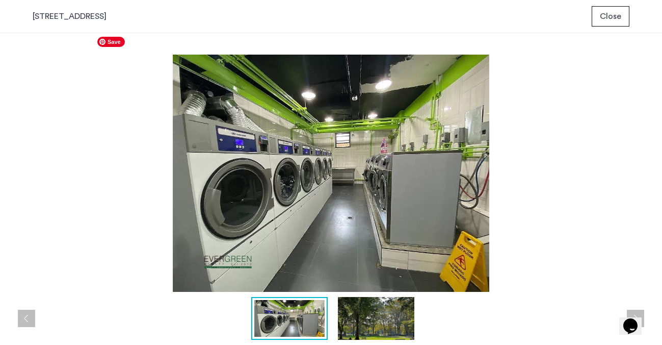
scroll to position [0, 0]
click at [607, 17] on span "Close" at bounding box center [610, 16] width 21 height 12
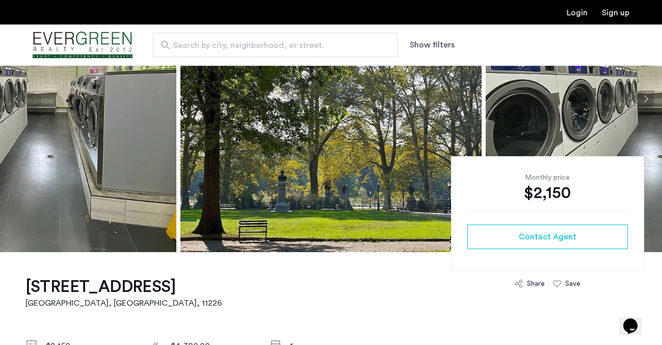
scroll to position [102, 0]
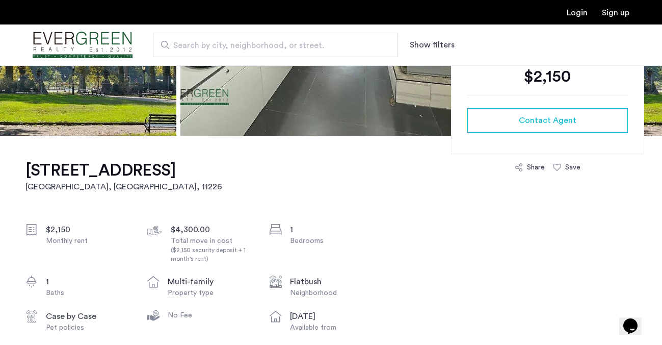
scroll to position [191, 0]
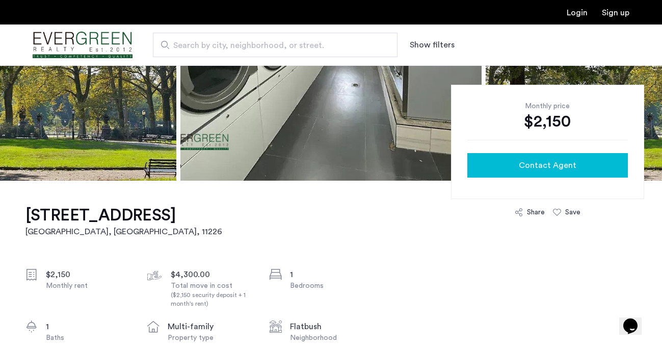
click at [511, 166] on div "Contact Agent" at bounding box center [548, 165] width 144 height 12
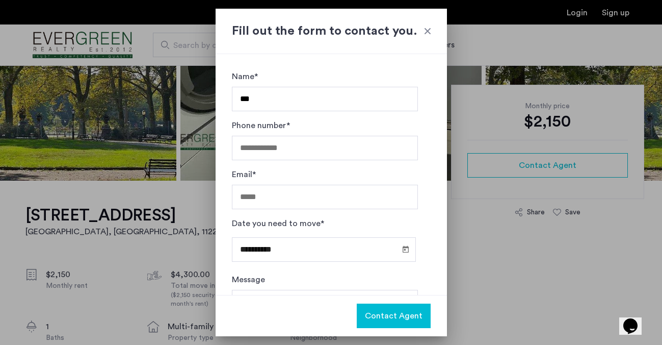
type input "**********"
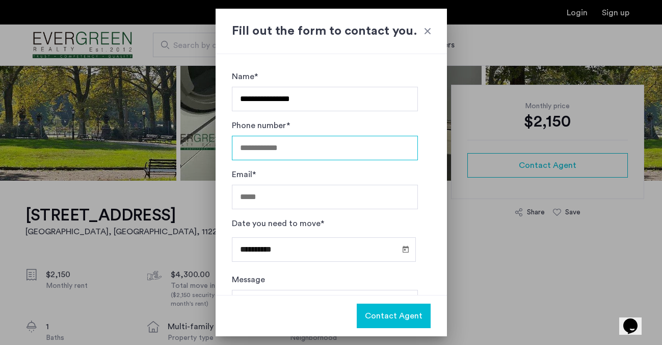
type input "**********"
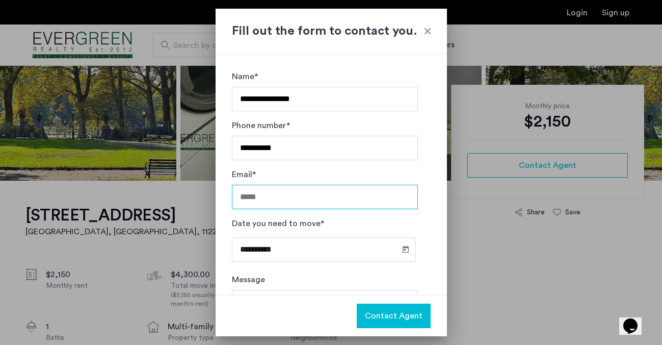
type input "**********"
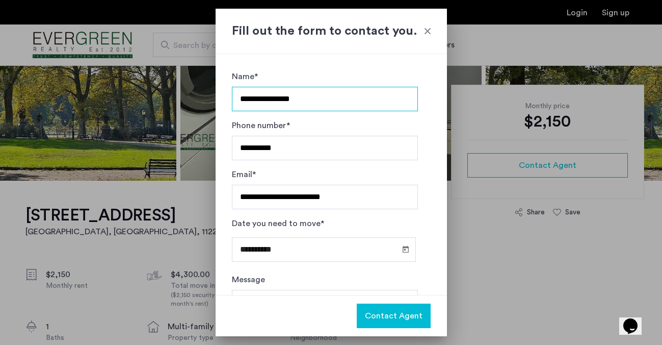
scroll to position [67, 0]
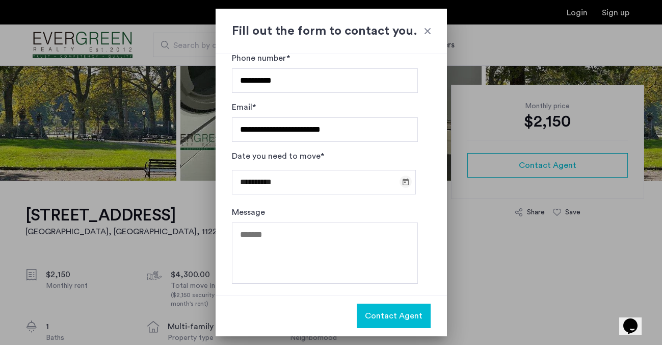
click at [402, 180] on span "Open calendar" at bounding box center [405, 181] width 24 height 24
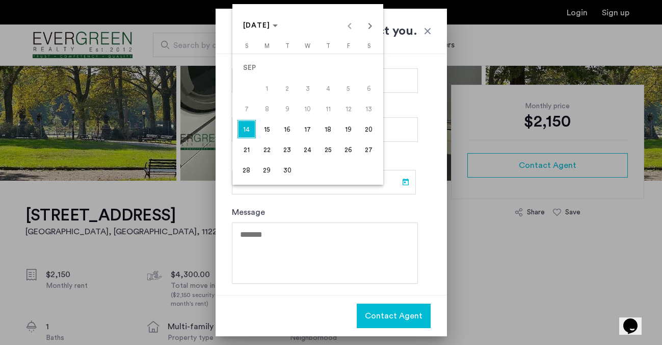
click at [250, 123] on span "14" at bounding box center [247, 129] width 18 height 18
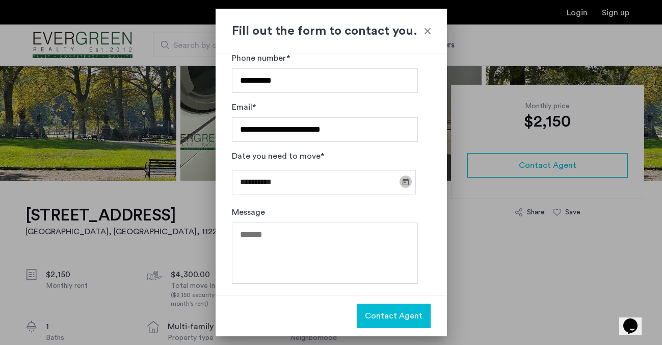
click at [404, 178] on span "Open calendar" at bounding box center [405, 181] width 24 height 24
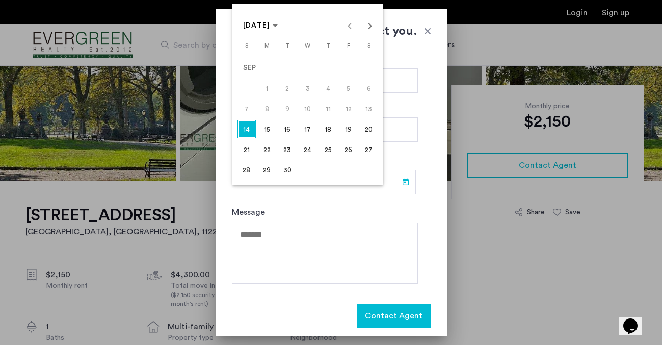
click at [319, 214] on div at bounding box center [331, 172] width 662 height 345
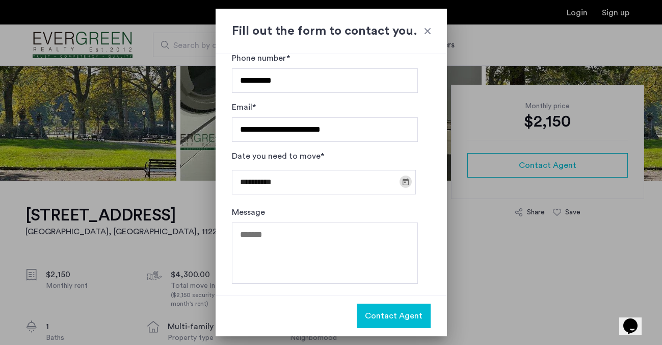
click at [396, 313] on span "Contact Agent" at bounding box center [394, 315] width 58 height 12
